Goal: Navigation & Orientation: Find specific page/section

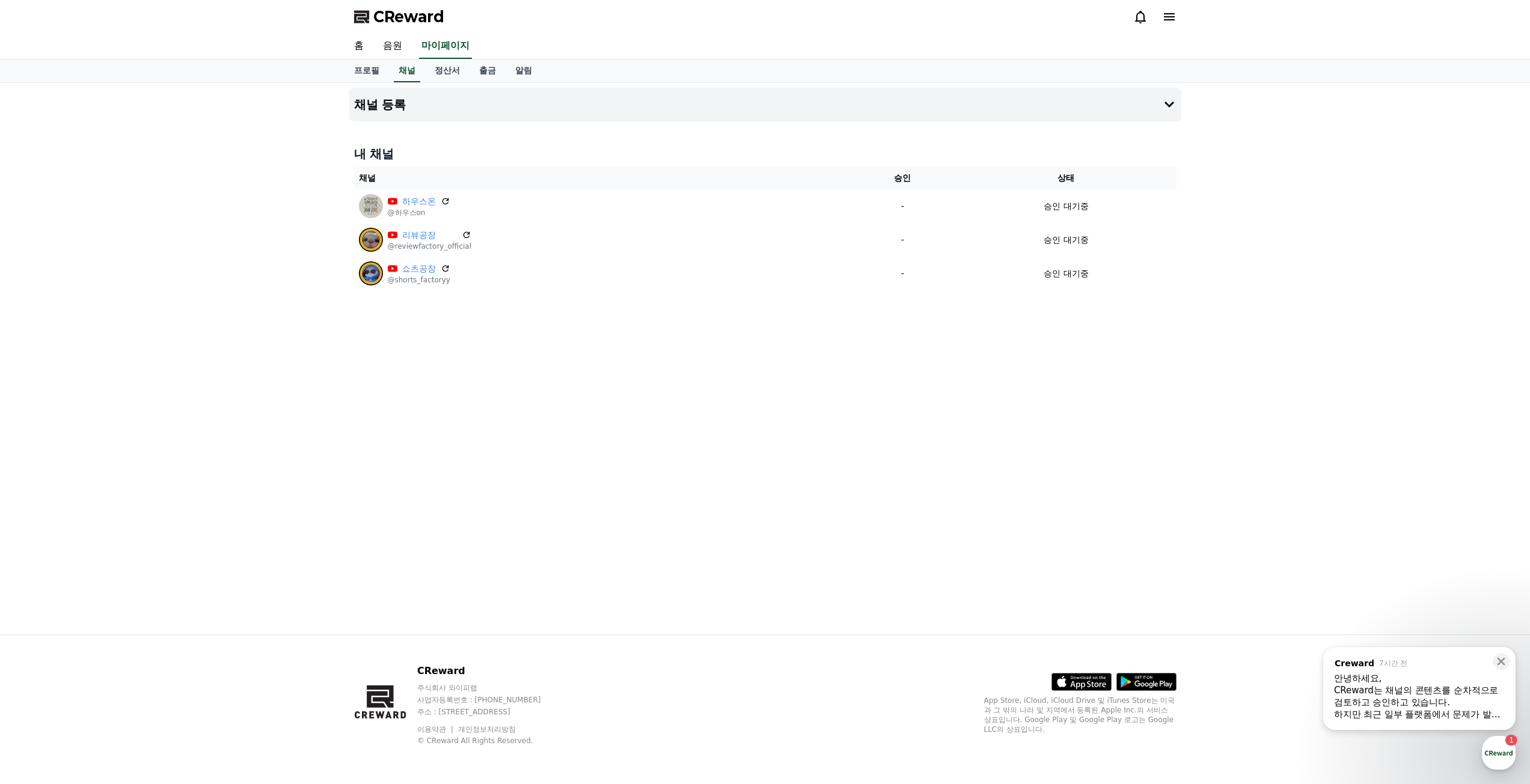
click at [1423, 710] on div "하지만 최근 일부 플랫폼에서 문제가 발생한 데 이어, 다른 플랫폼에서도 유사한 문제가 확인되었습니다." at bounding box center [1419, 714] width 171 height 12
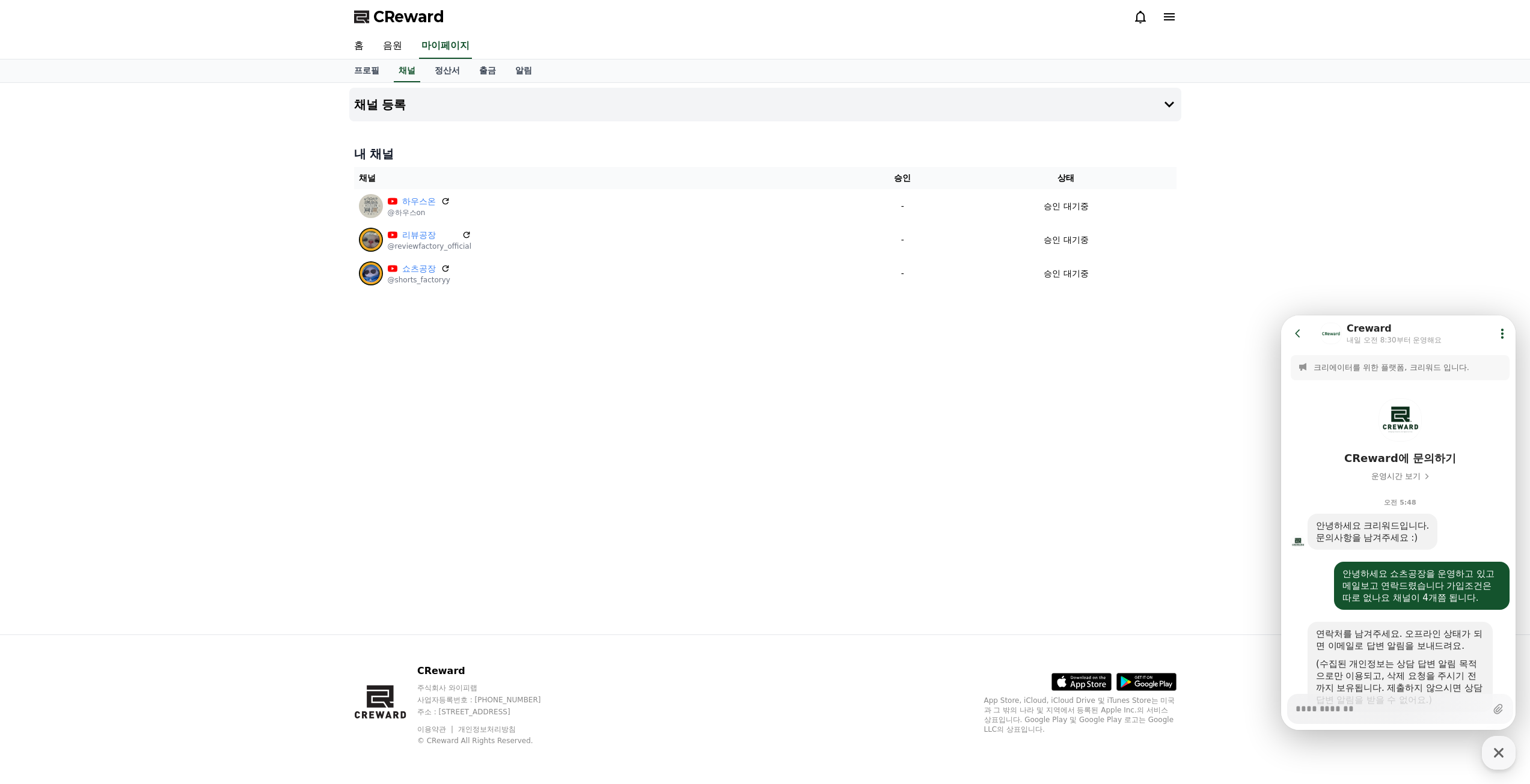
scroll to position [546, 0]
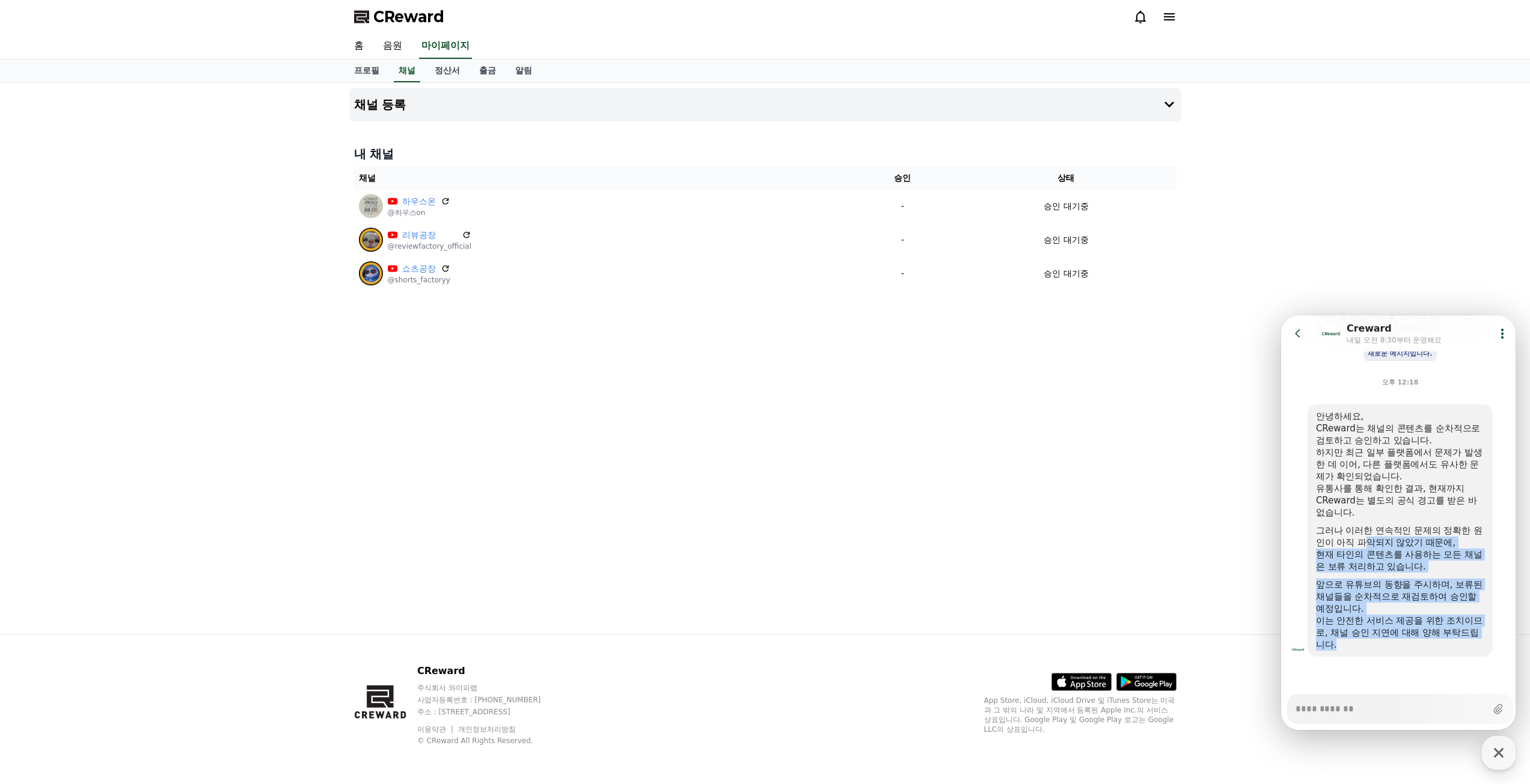
drag, startPoint x: 1379, startPoint y: 548, endPoint x: 1440, endPoint y: 657, distance: 124.9
click at [1440, 657] on section "Message List 크리에이터를 위한 플랫폼, 크리워드 입니다. CReward에 문의하기 운영시간 보기 오전 5:48 A message s…" at bounding box center [1400, 250] width 238 height 888
click at [1420, 649] on div "이는 안전한 서비스 제공을 위한 조치이므로, 채널 승인 지연에 대해 양해 부탁드립니다." at bounding box center [1400, 632] width 168 height 36
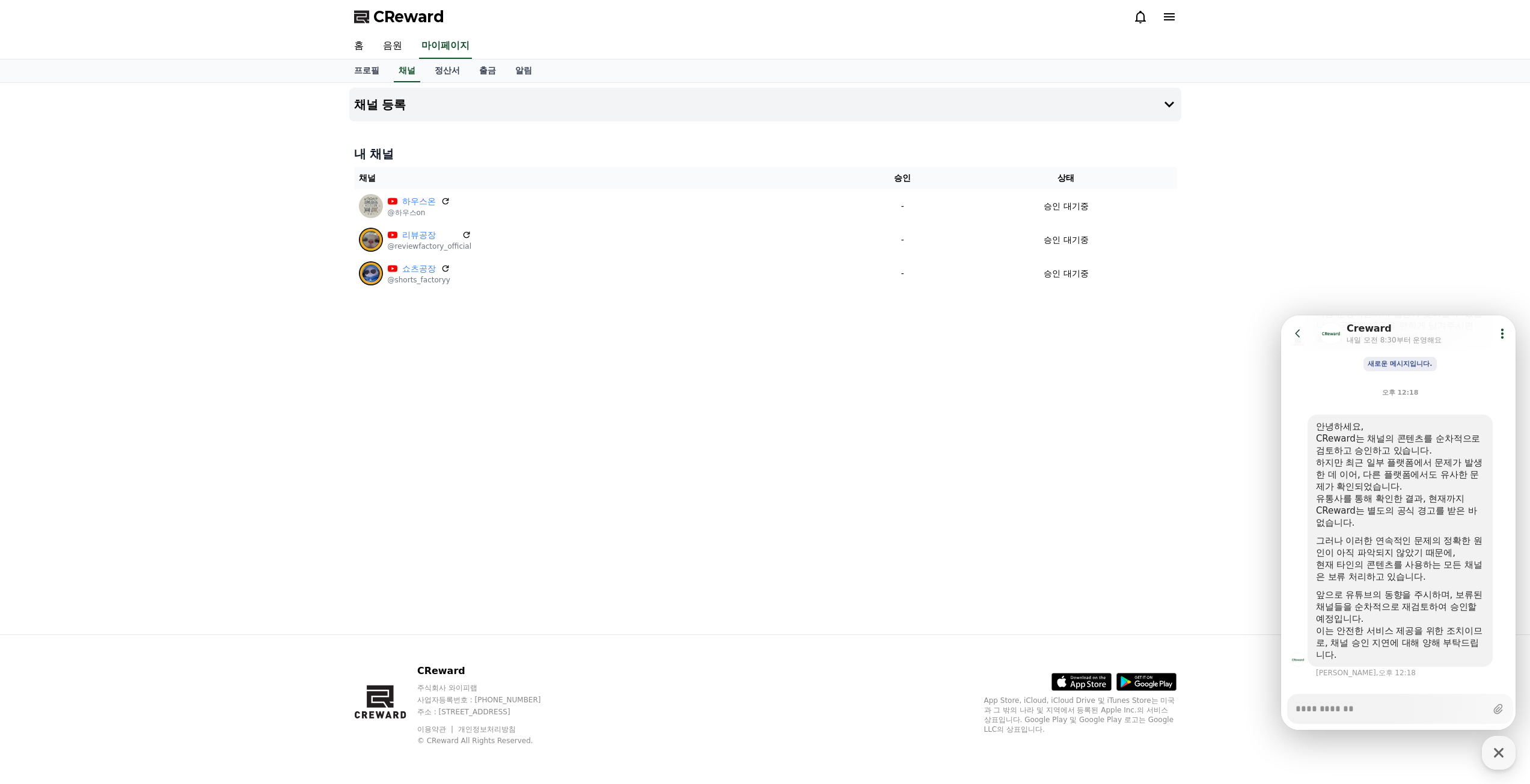
scroll to position [557, 0]
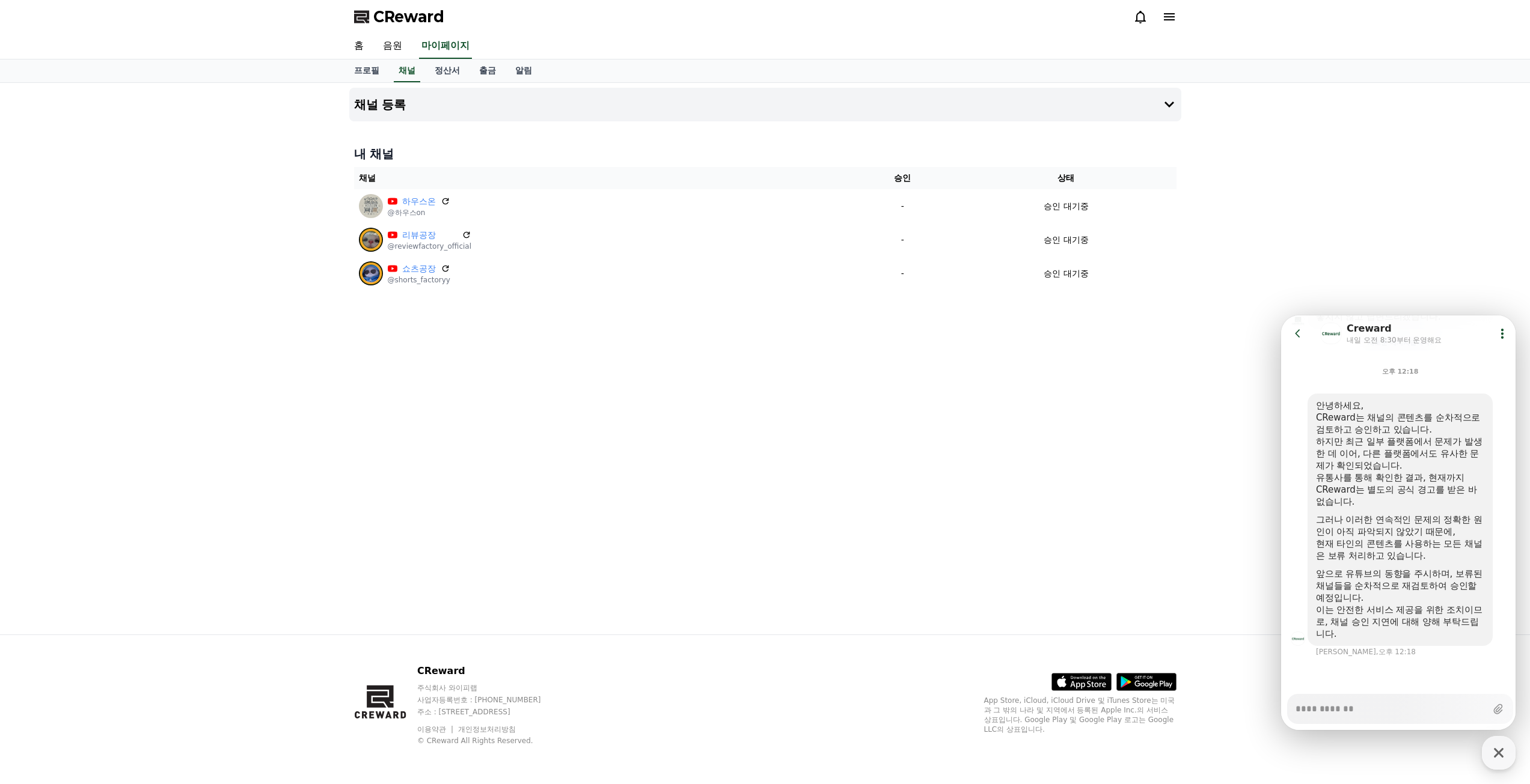
click at [1172, 423] on div "채널 등록 내 채널 채널 승인 상태 하우스온 @하우스on - 승인 대기중 리뷰공장 @reviewfactory_official - 승인 대기중 …" at bounding box center [765, 358] width 841 height 552
click at [777, 329] on div "채널 등록 내 채널 채널 승인 상태 하우스온 @하우스on - 승인 대기중 리뷰공장 @reviewfactory_official - 승인 대기중 …" at bounding box center [765, 358] width 841 height 552
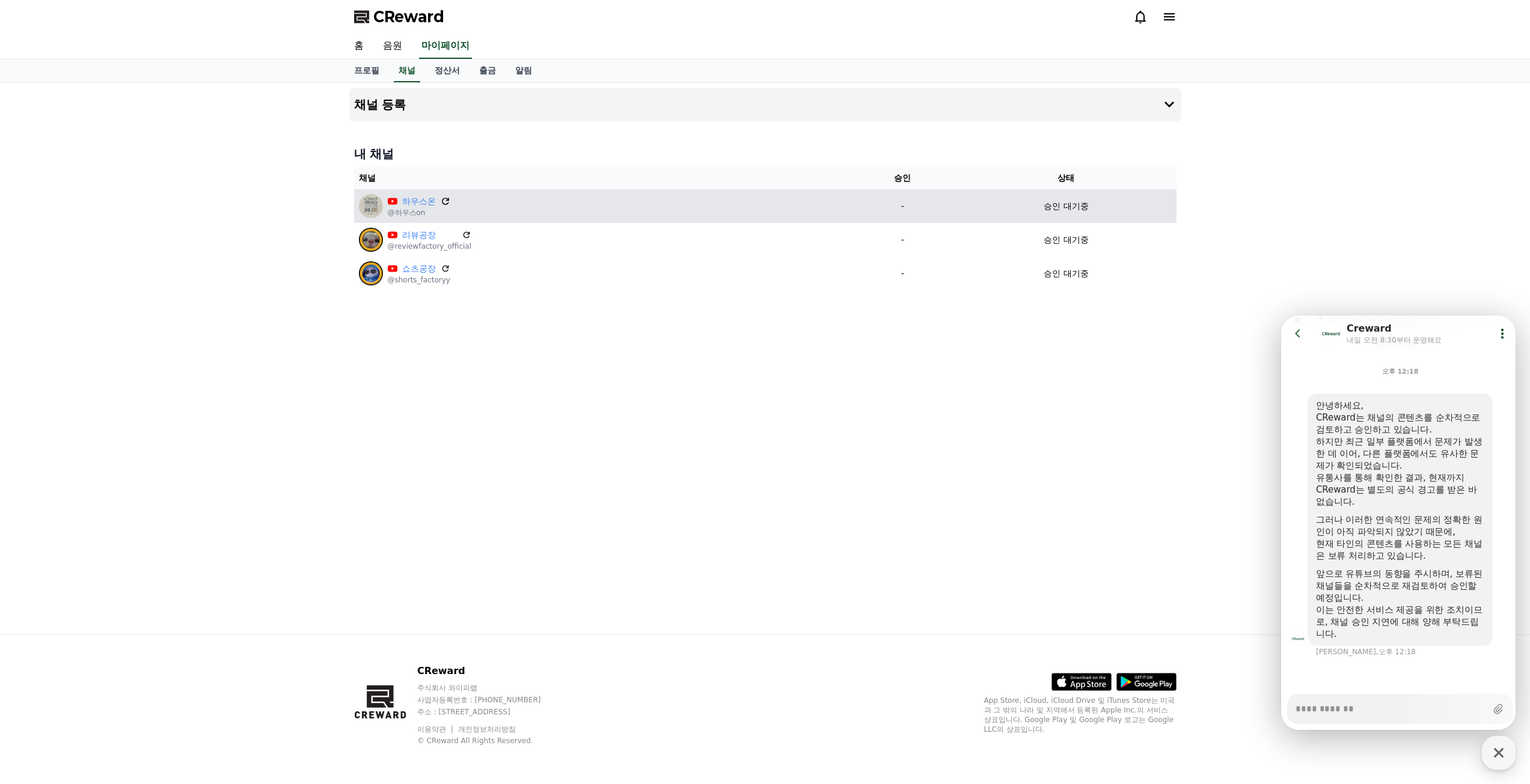
click at [445, 201] on icon at bounding box center [445, 201] width 11 height 11
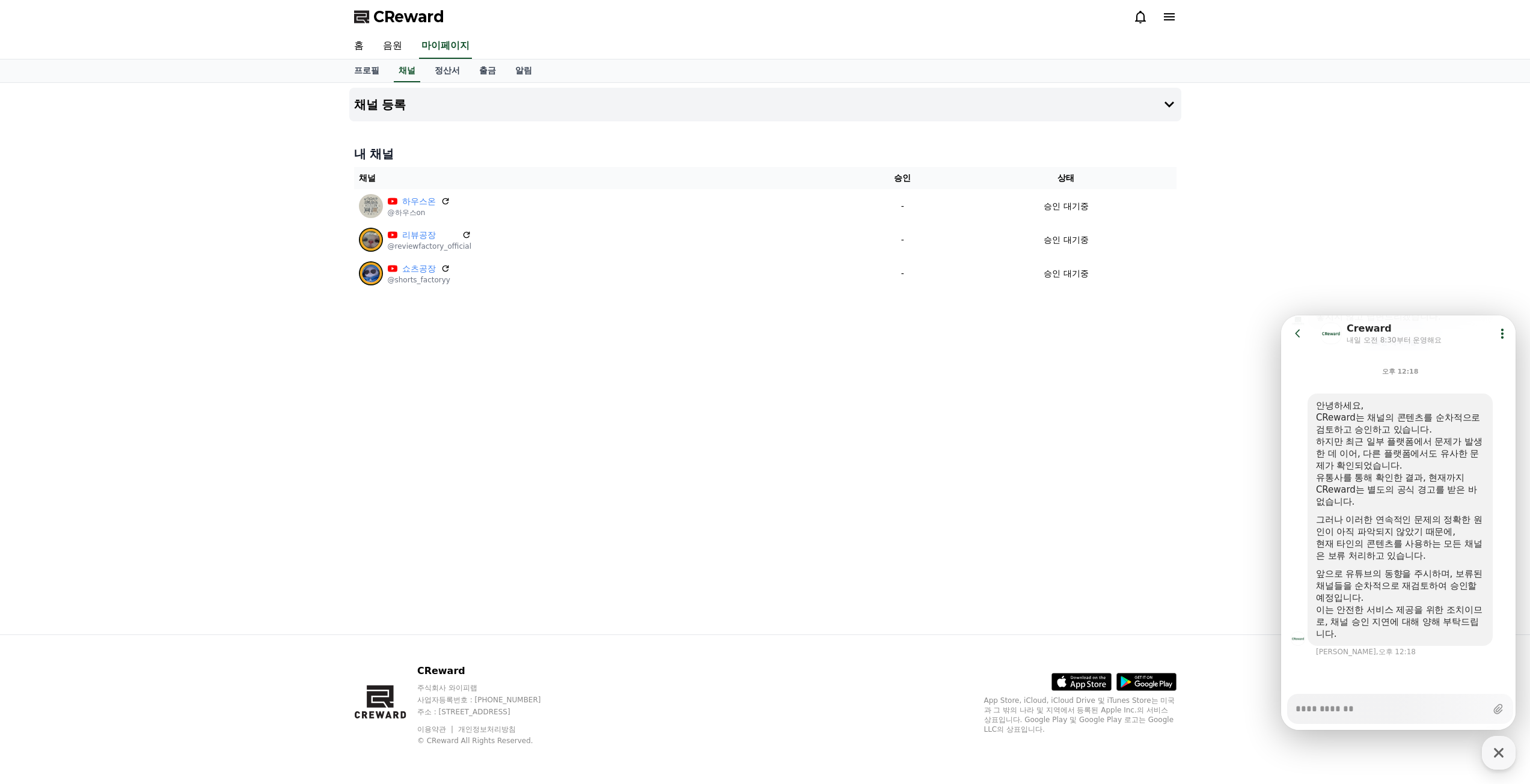
type textarea "*"
click at [1302, 336] on icon at bounding box center [1297, 333] width 12 height 12
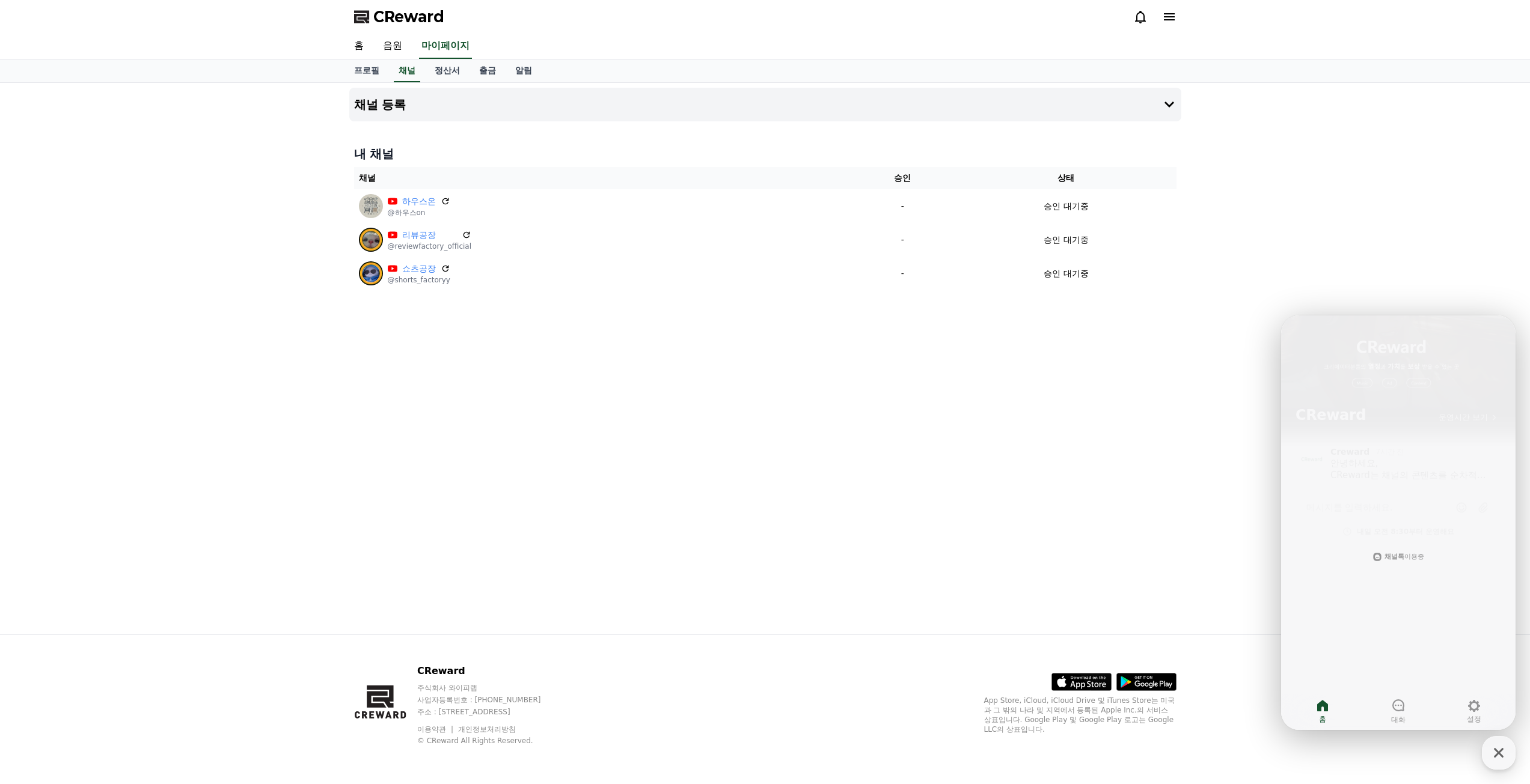
click at [1045, 419] on div "채널 등록 내 채널 채널 승인 상태 하우스온 @하우스on - 승인 대기중 리뷰공장 @reviewfactory_official - 승인 대기중 …" at bounding box center [765, 358] width 841 height 552
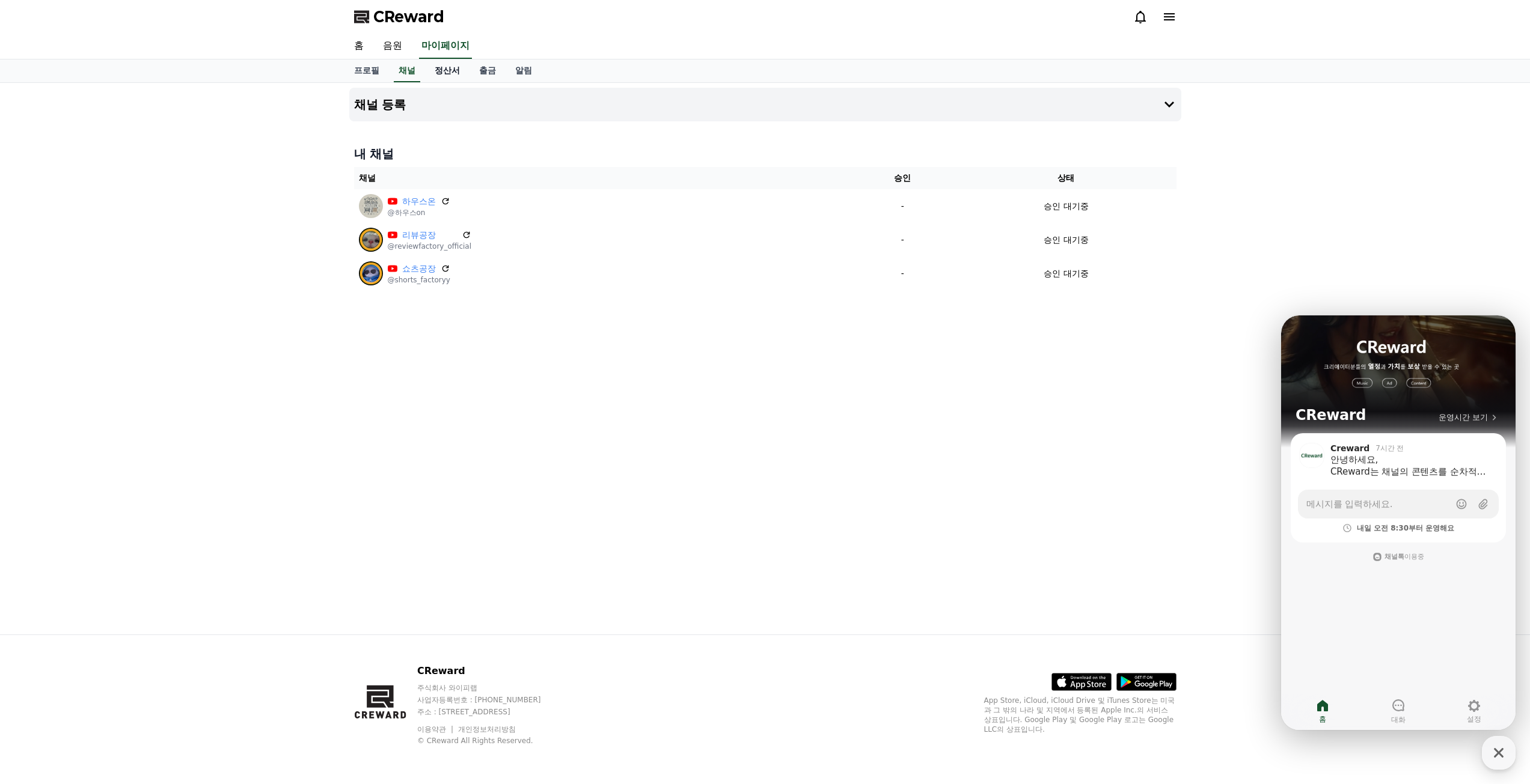
click at [443, 77] on link "정산서" at bounding box center [447, 70] width 44 height 23
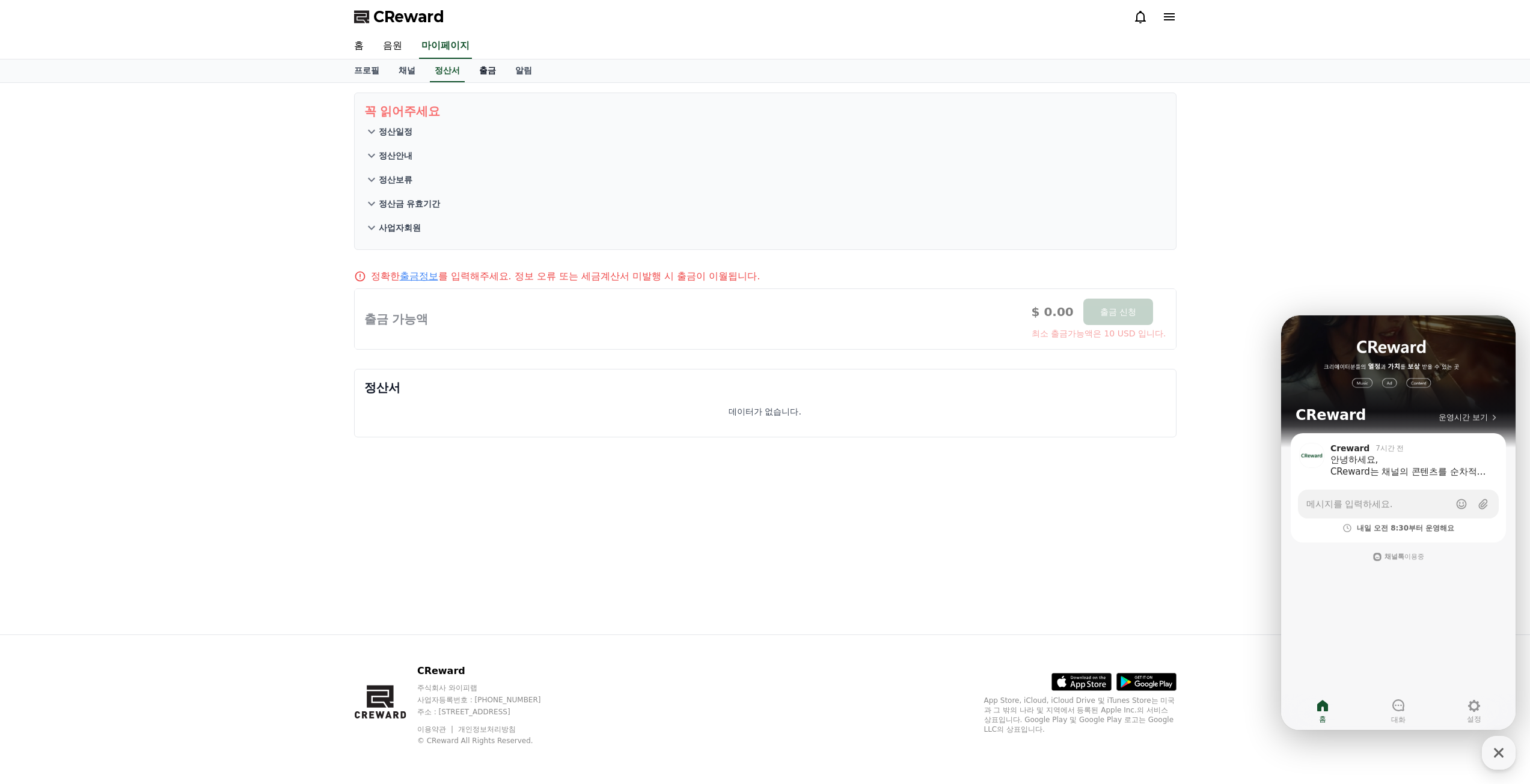
click at [479, 61] on link "출금" at bounding box center [487, 70] width 36 height 23
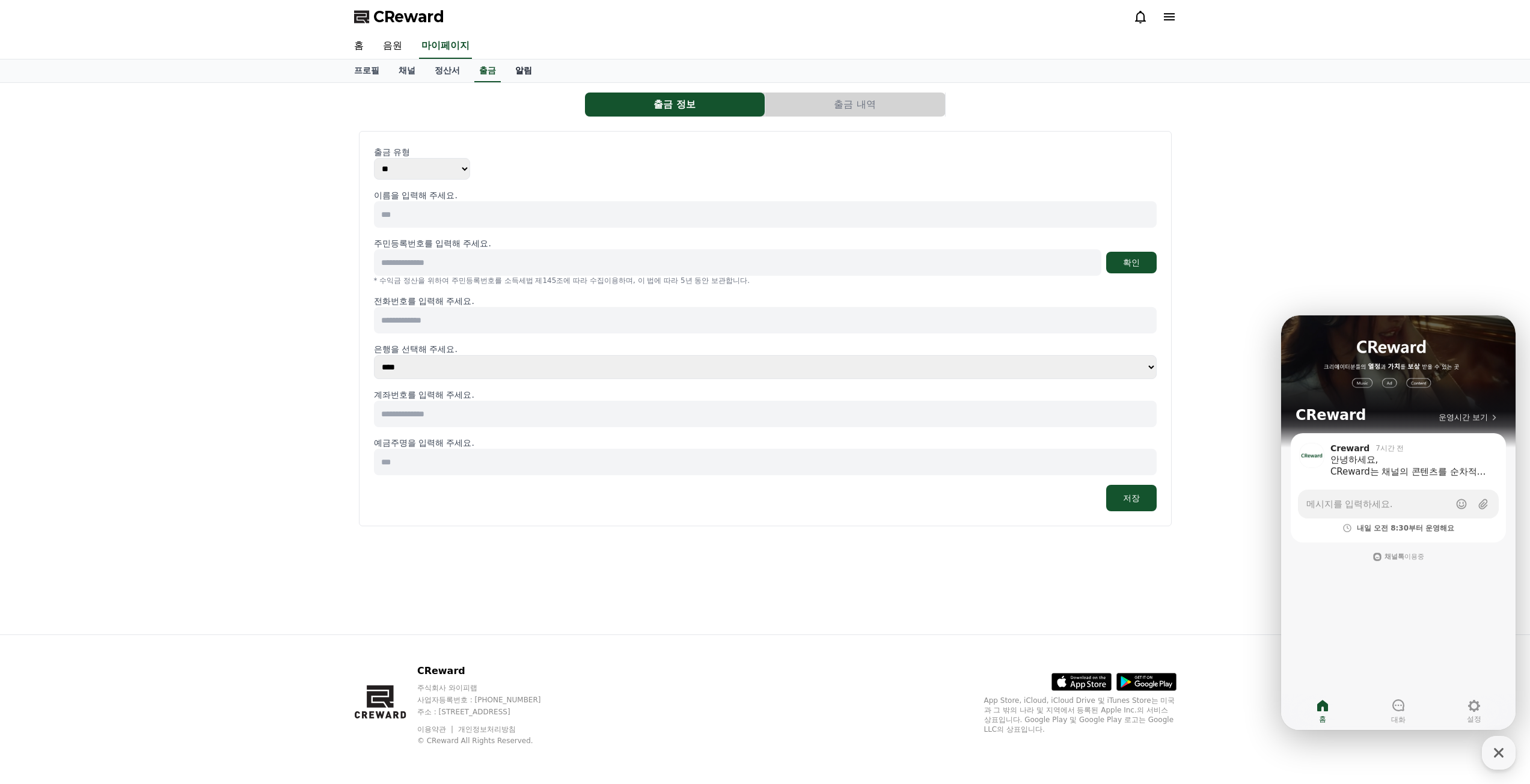
click at [522, 76] on link "알림" at bounding box center [524, 70] width 36 height 23
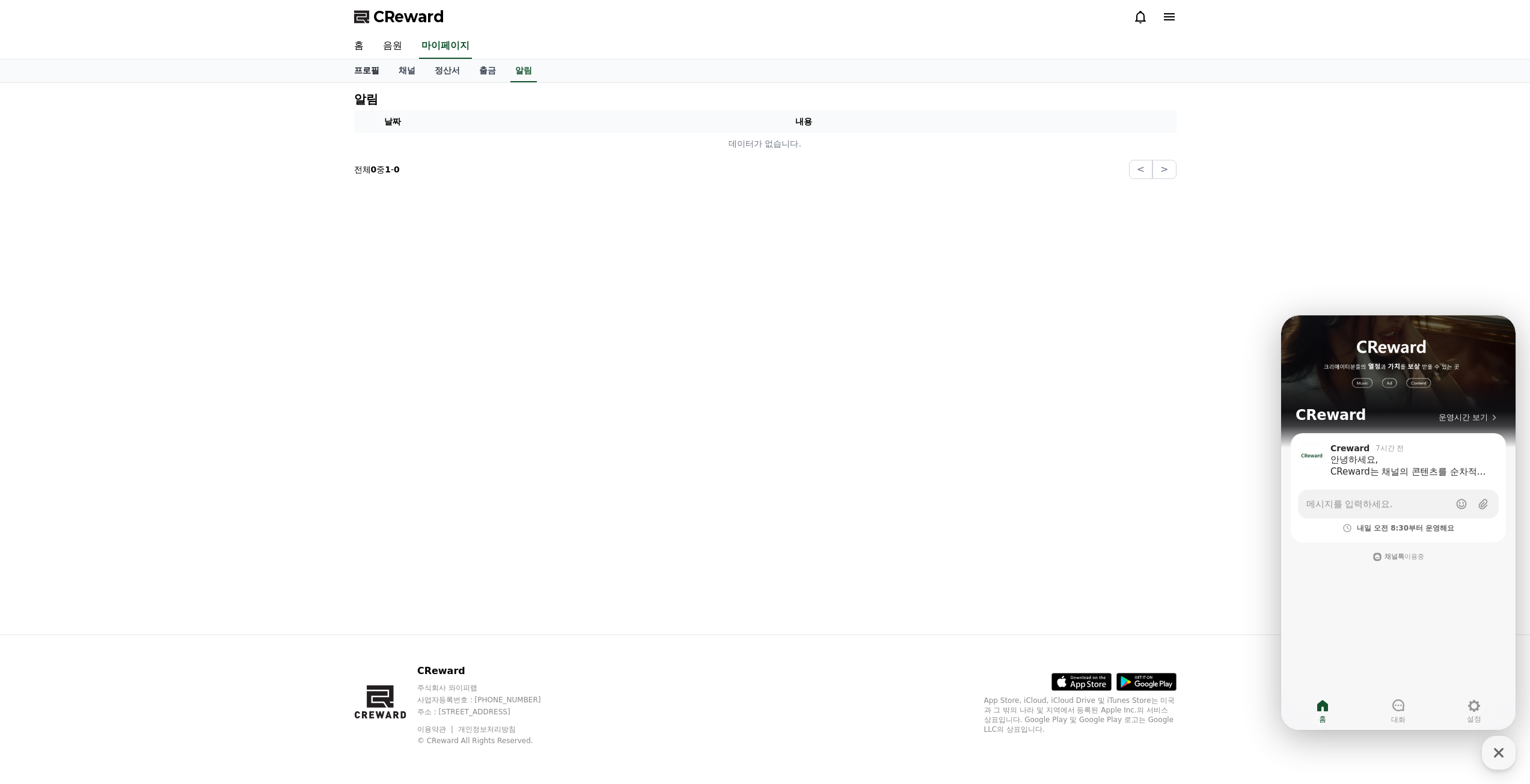
click at [360, 70] on link "프로필" at bounding box center [367, 70] width 44 height 23
select select "**********"
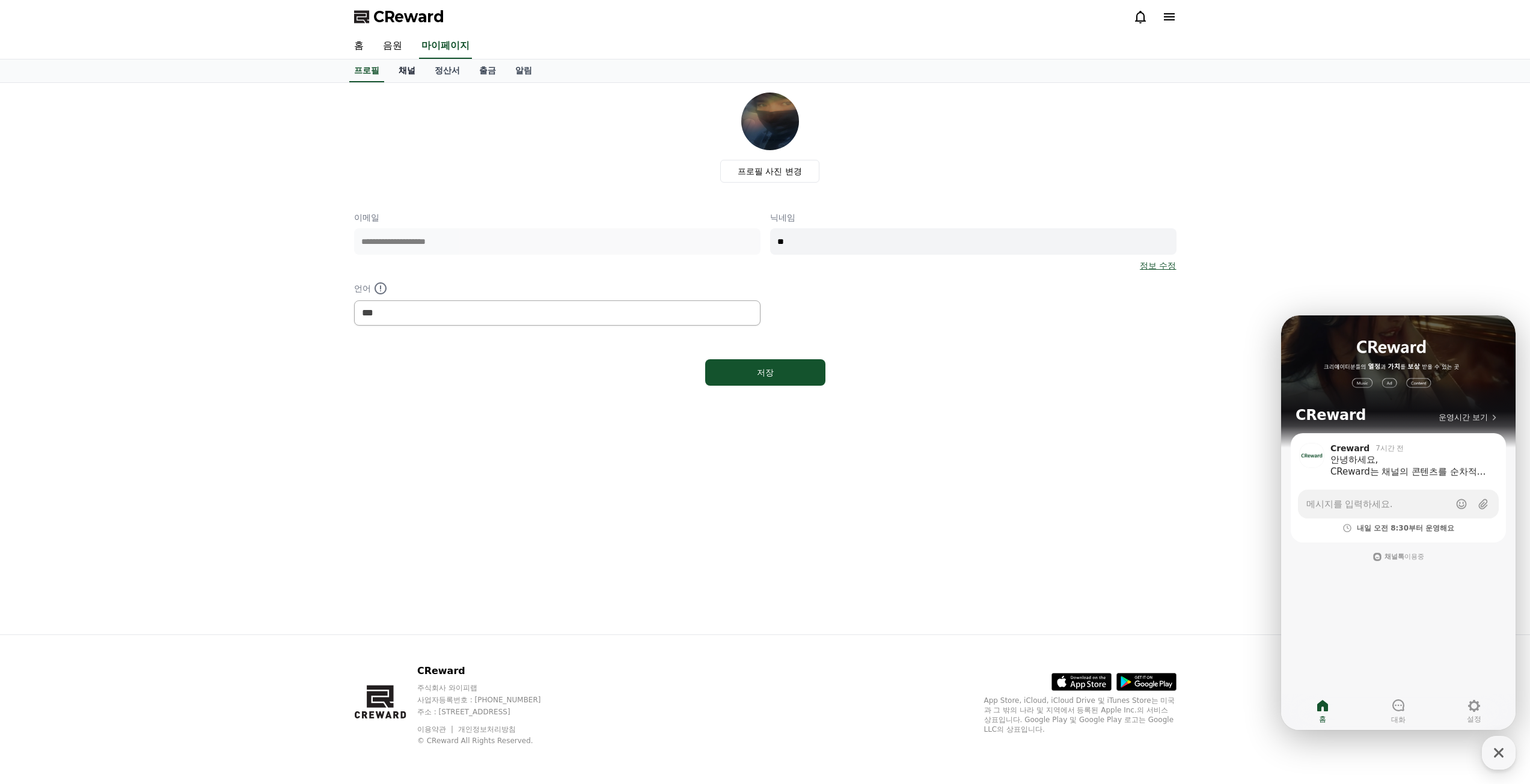
click at [409, 67] on link "채널" at bounding box center [407, 70] width 36 height 23
